Goal: Transaction & Acquisition: Purchase product/service

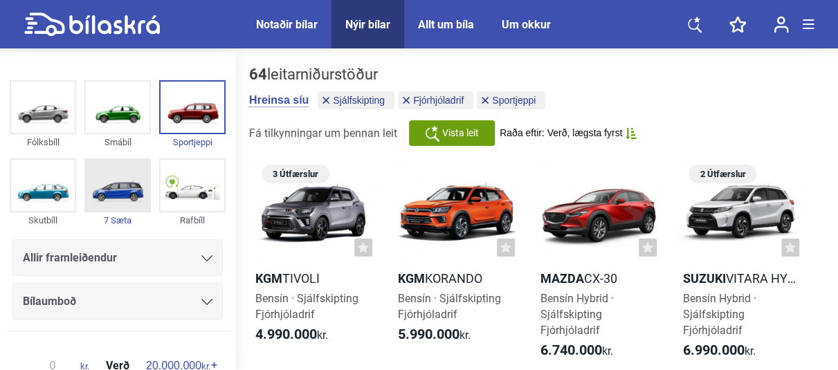
click at [95, 187] on img at bounding box center [118, 185] width 64 height 51
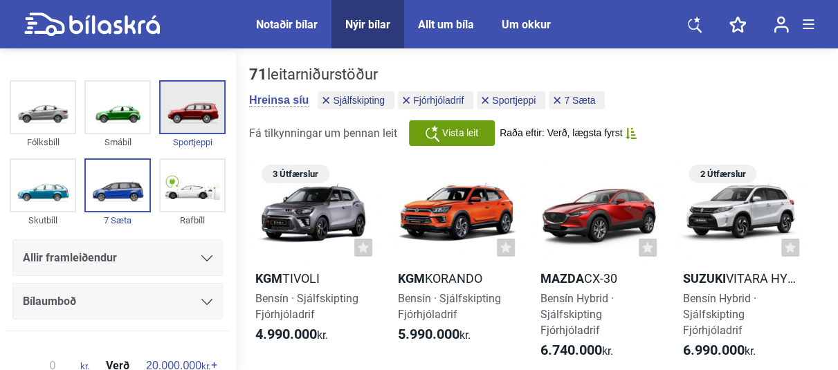
click at [219, 104] on img at bounding box center [192, 107] width 64 height 51
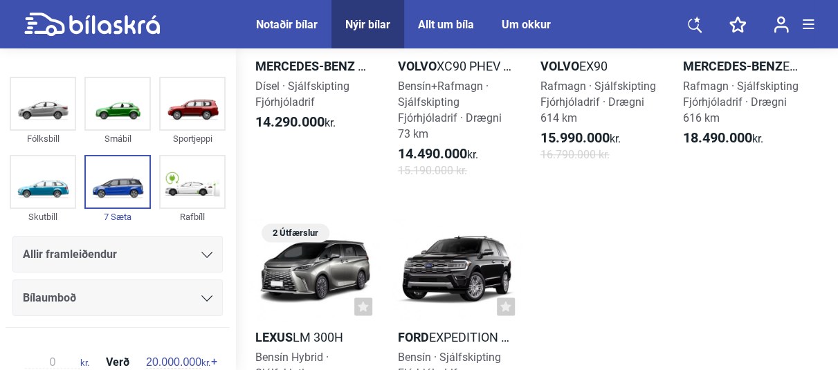
scroll to position [718, 0]
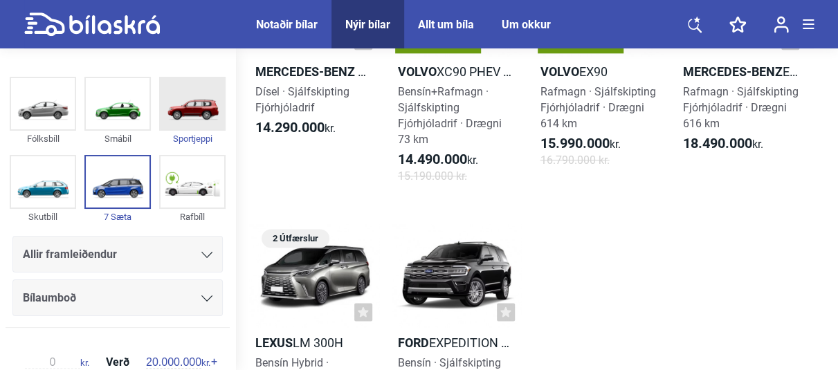
click at [202, 116] on img at bounding box center [192, 103] width 64 height 51
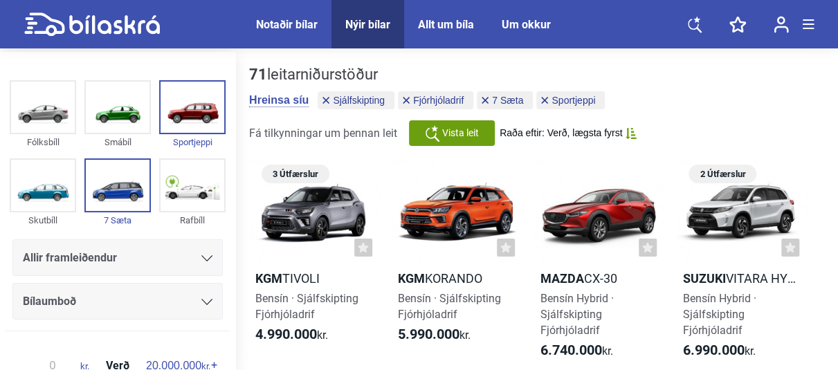
scroll to position [68, 0]
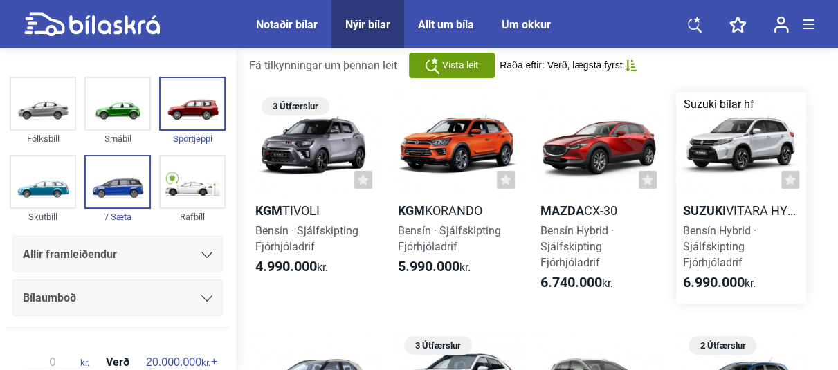
click at [757, 127] on div at bounding box center [741, 144] width 130 height 104
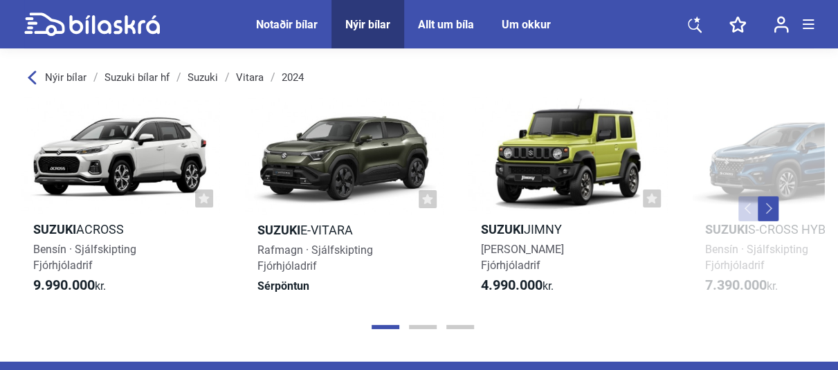
scroll to position [1938, 0]
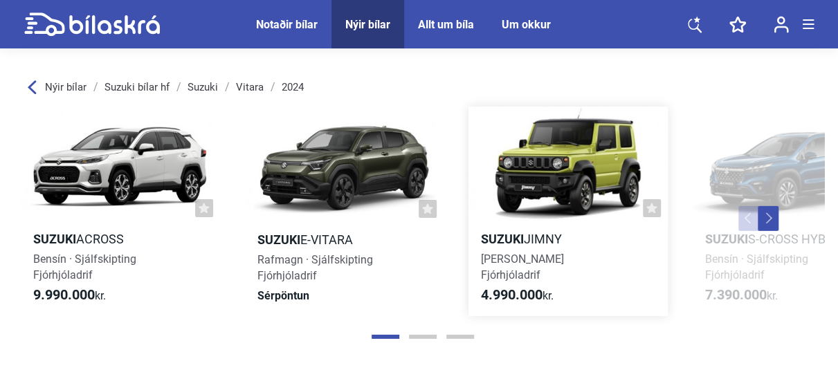
click at [513, 168] on div at bounding box center [567, 166] width 199 height 118
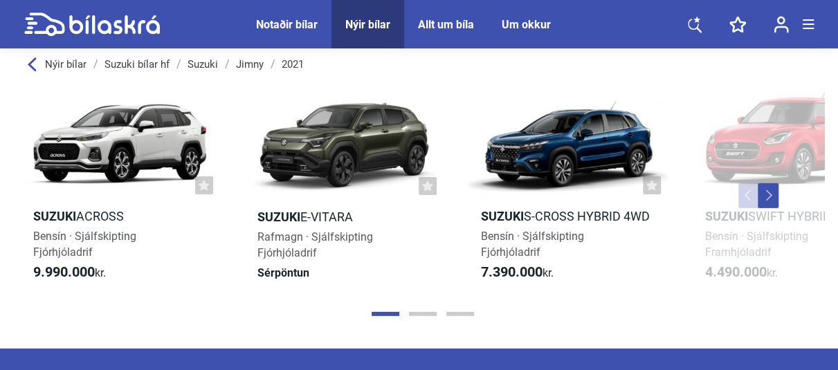
scroll to position [1890, 0]
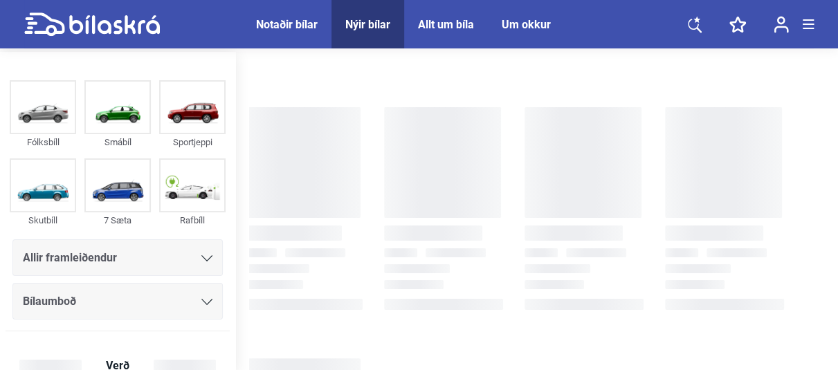
checkbox input "true"
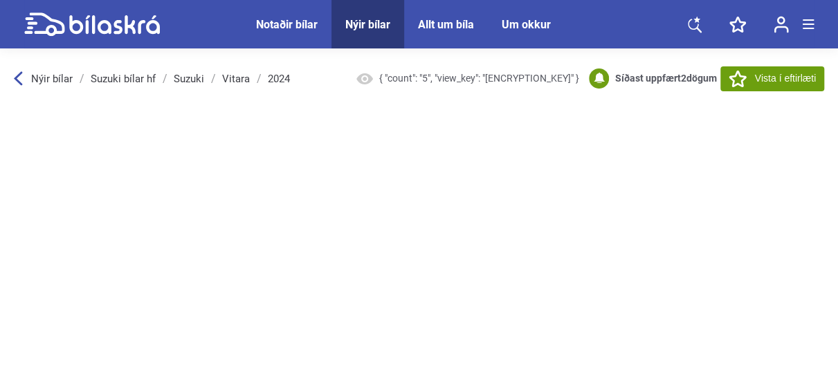
scroll to position [68, 0]
